Goal: Transaction & Acquisition: Purchase product/service

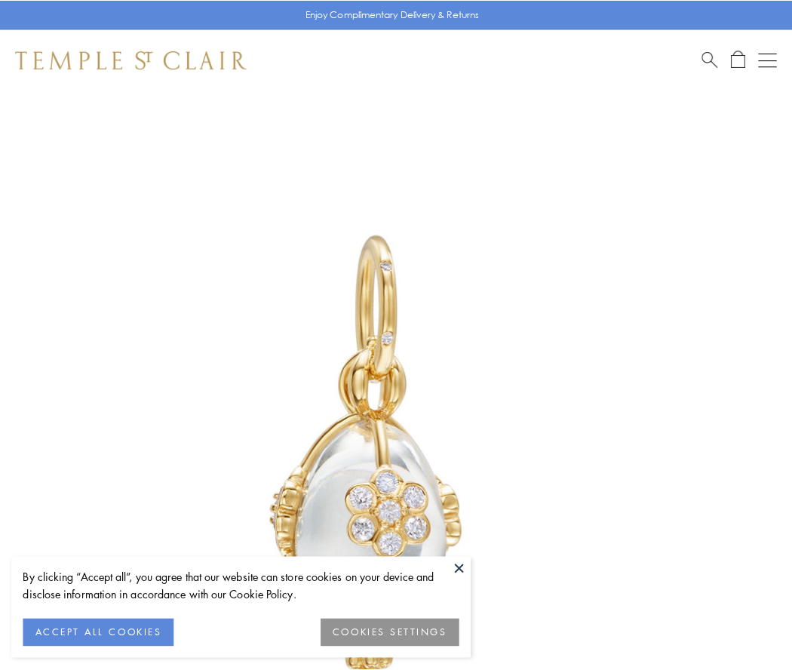
scroll to position [45, 0]
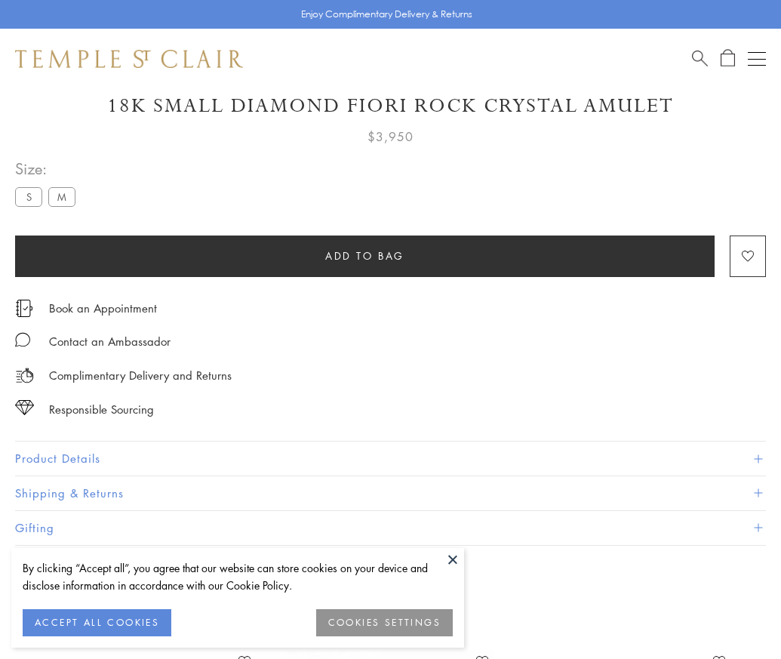
click at [364, 255] on span "Add to bag" at bounding box center [364, 255] width 79 height 17
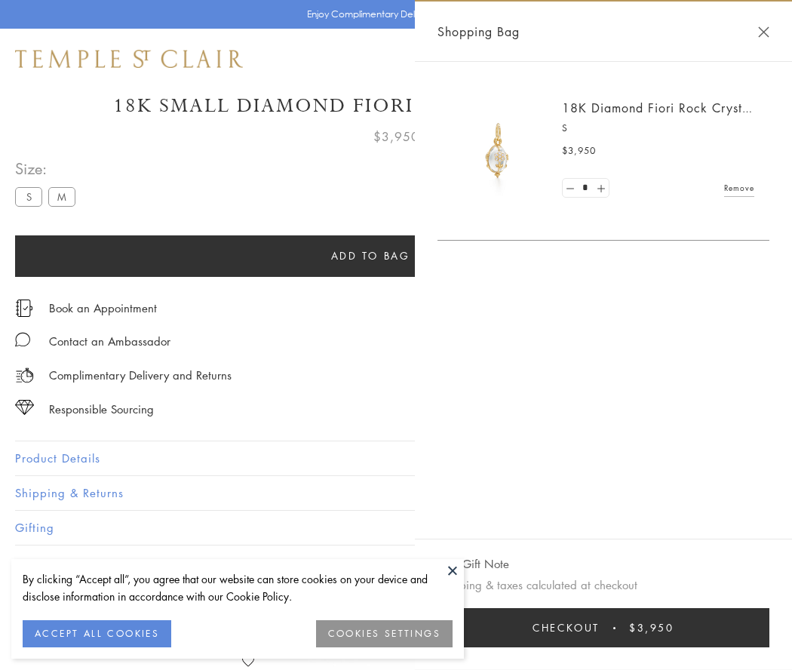
click at [631, 628] on button "Checkout $3,950" at bounding box center [604, 627] width 332 height 39
